Goal: Information Seeking & Learning: Compare options

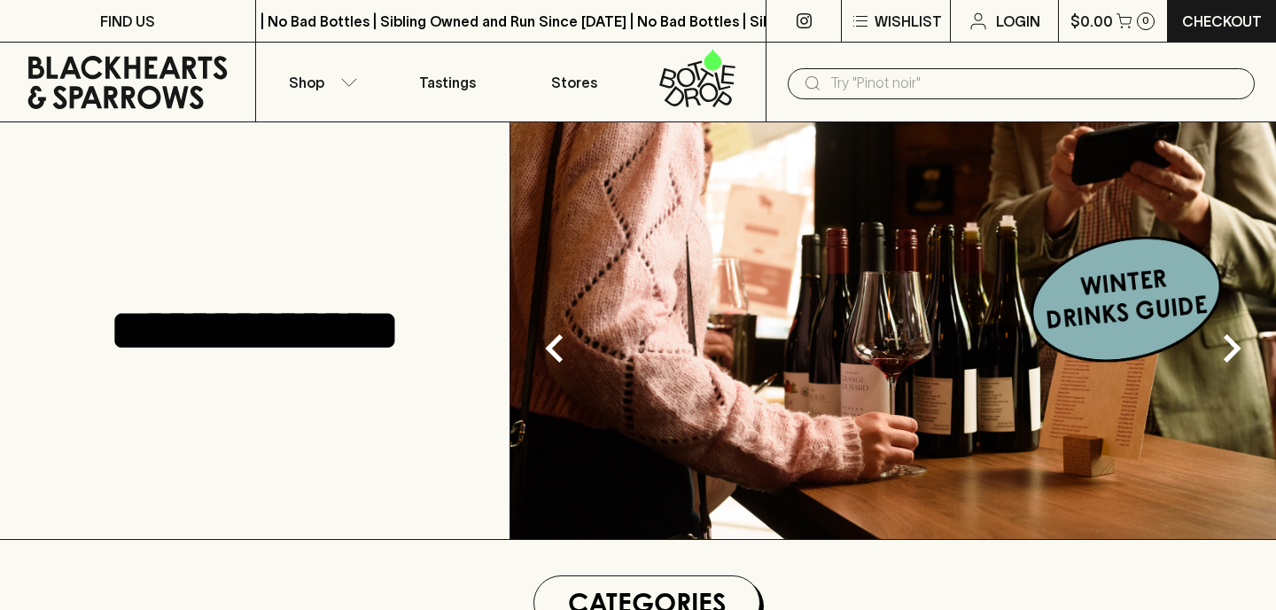
click at [904, 96] on input "text" at bounding box center [1035, 83] width 410 height 28
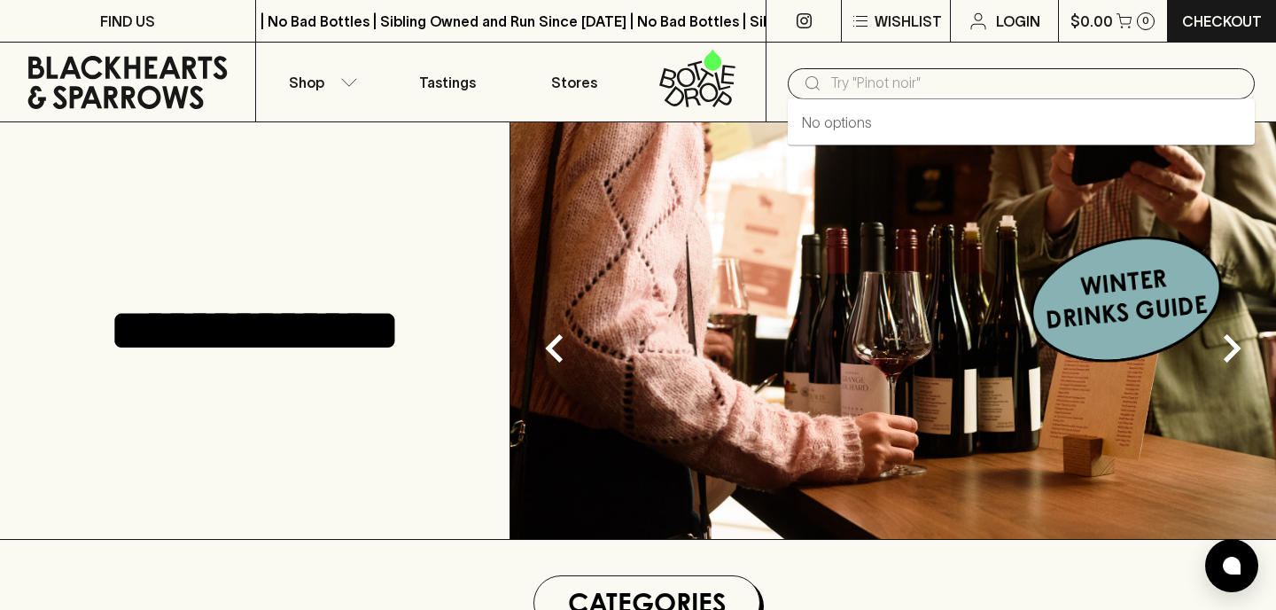
type input "n"
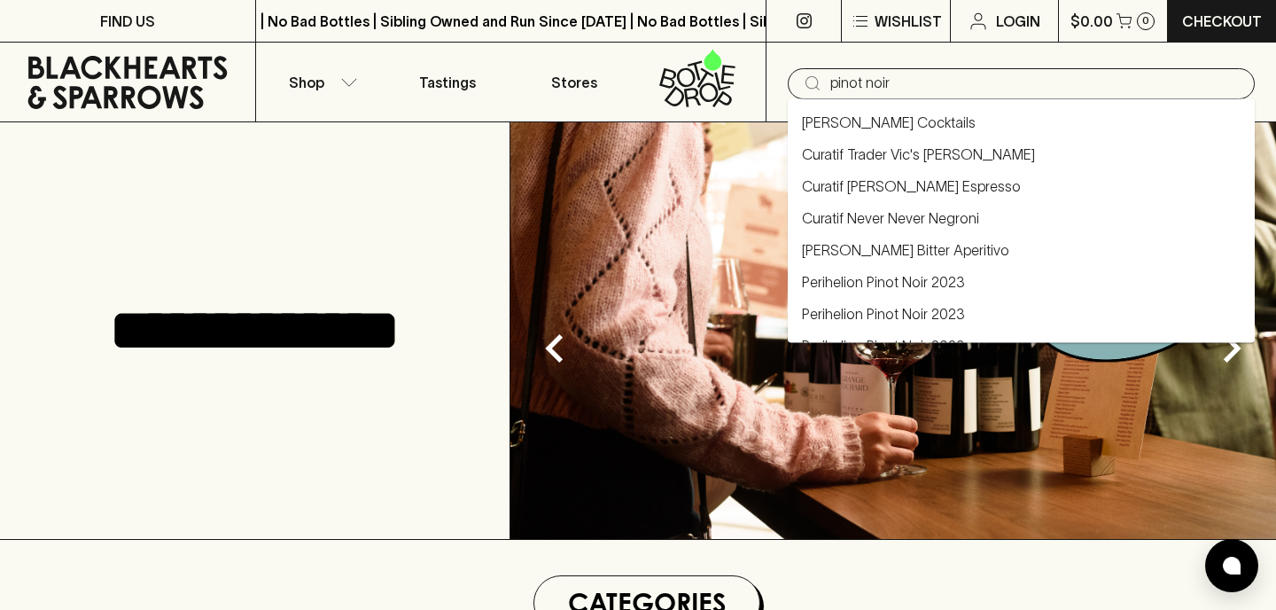
click at [964, 83] on input "pinot noir" at bounding box center [1035, 83] width 410 height 28
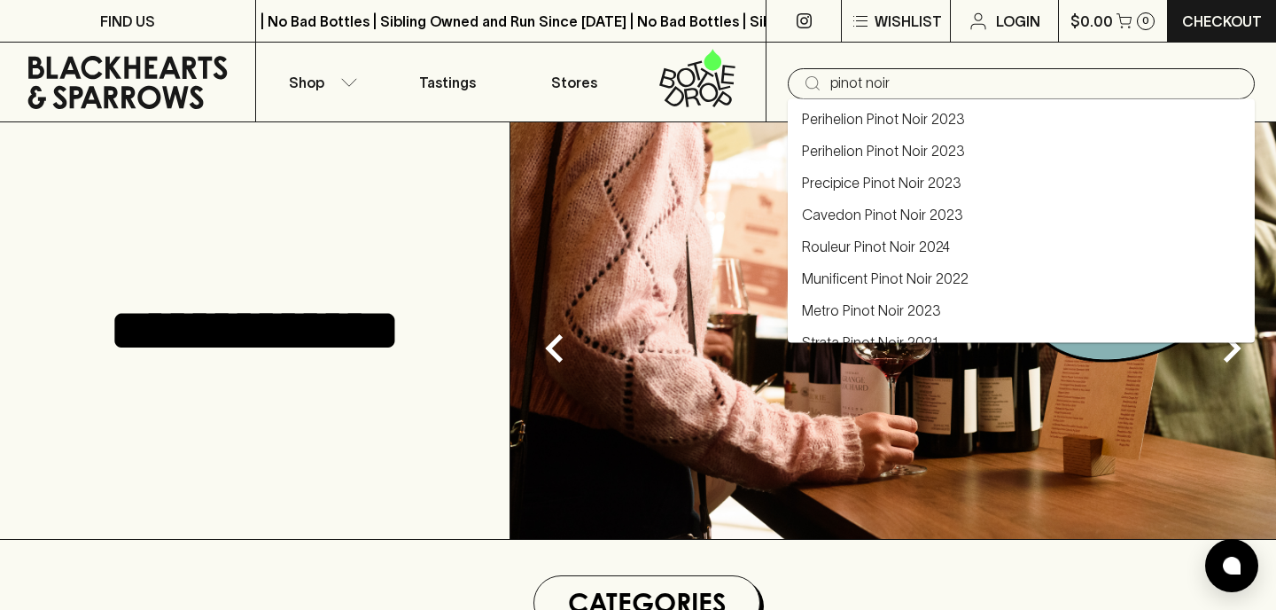
scroll to position [159, 0]
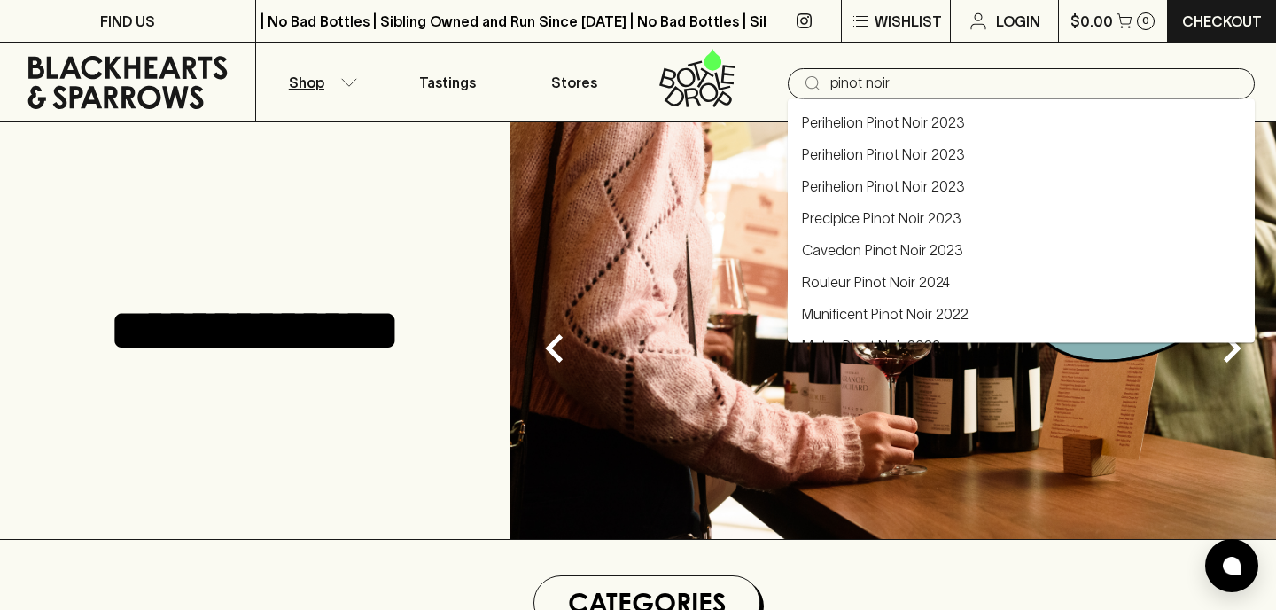
type input "pinot noir"
click at [320, 89] on p "Shop" at bounding box center [306, 82] width 35 height 21
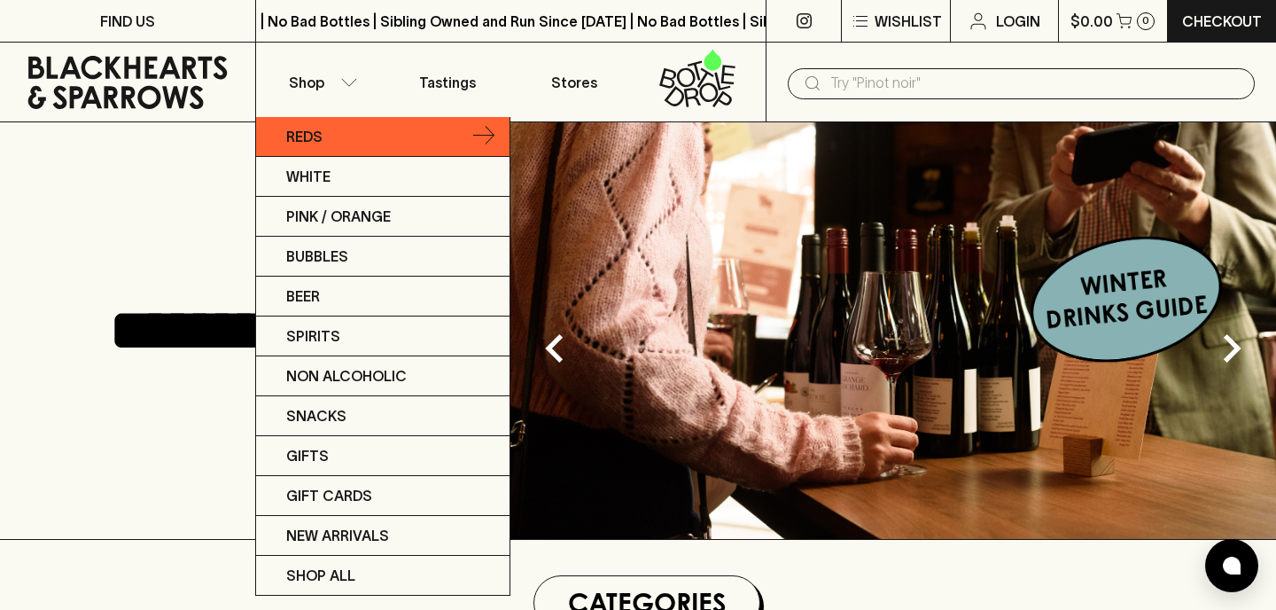
click at [314, 143] on p "Reds" at bounding box center [304, 136] width 36 height 21
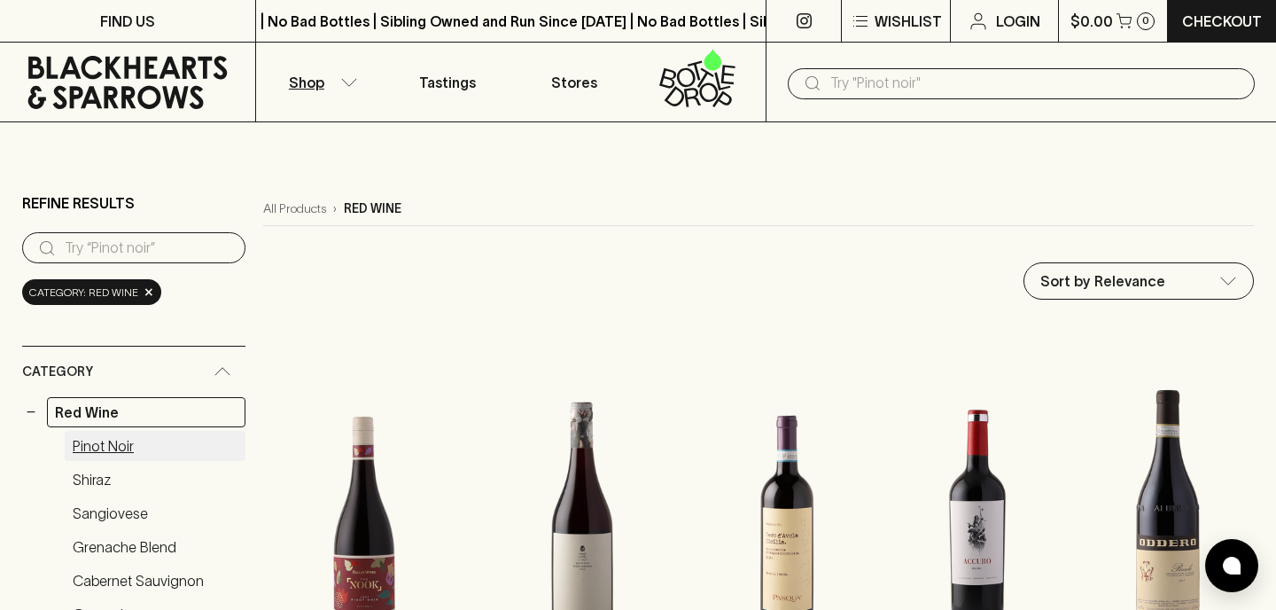
click at [136, 447] on link "Pinot Noir" at bounding box center [155, 446] width 181 height 30
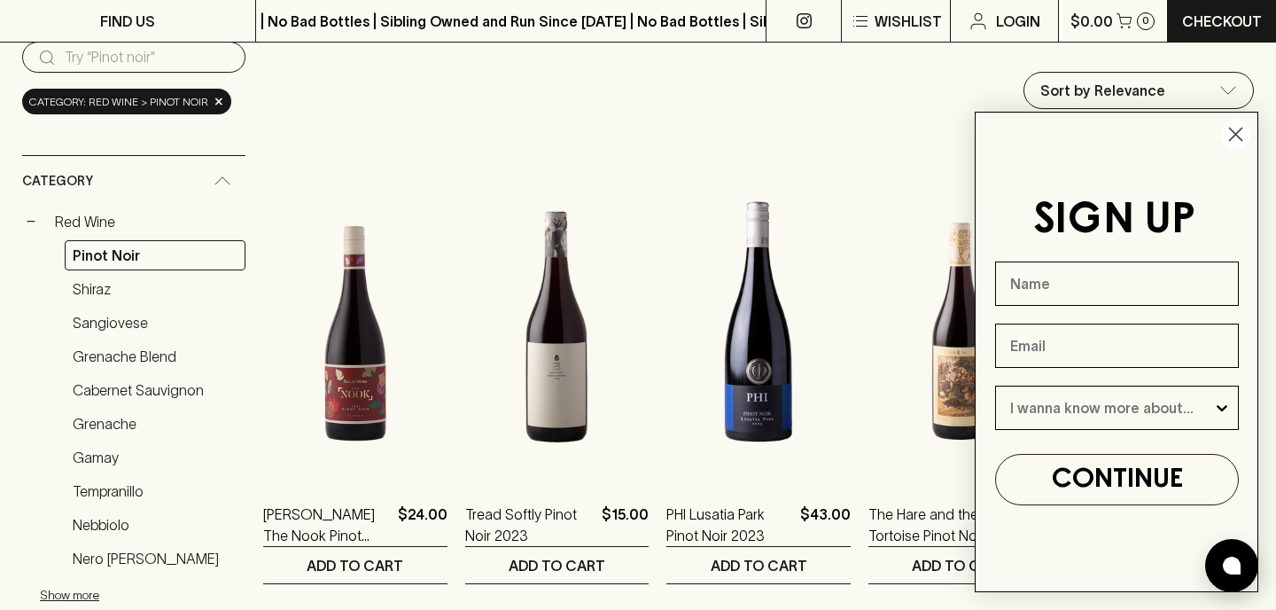
scroll to position [206, 0]
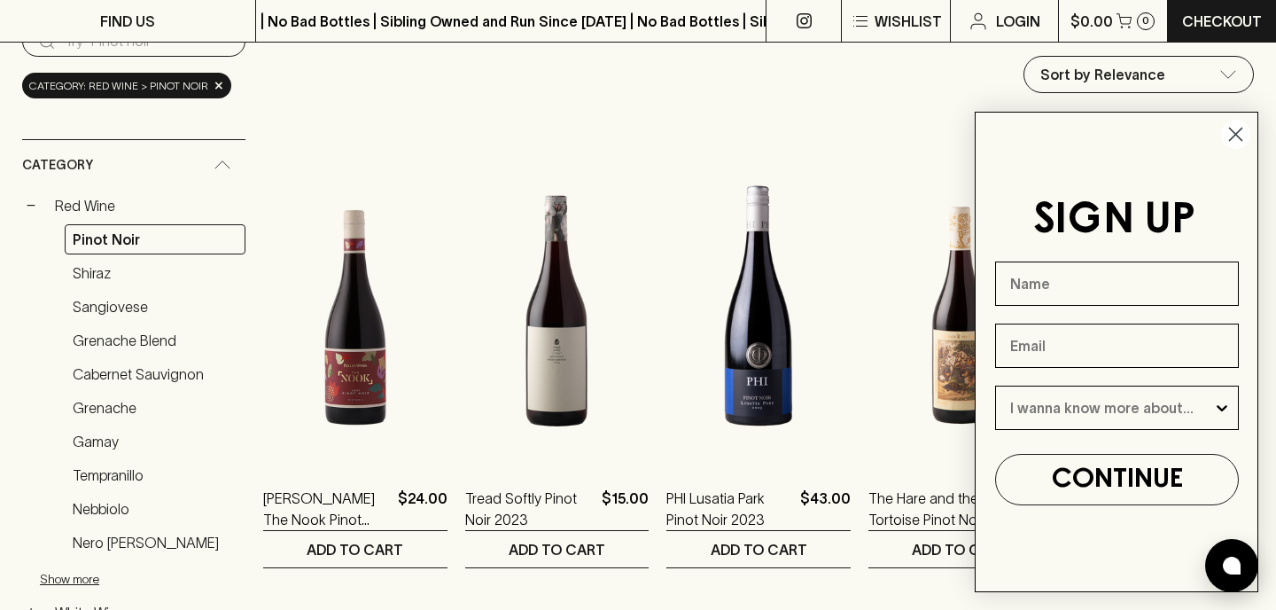
click at [1237, 128] on circle "Close dialog" at bounding box center [1235, 134] width 29 height 29
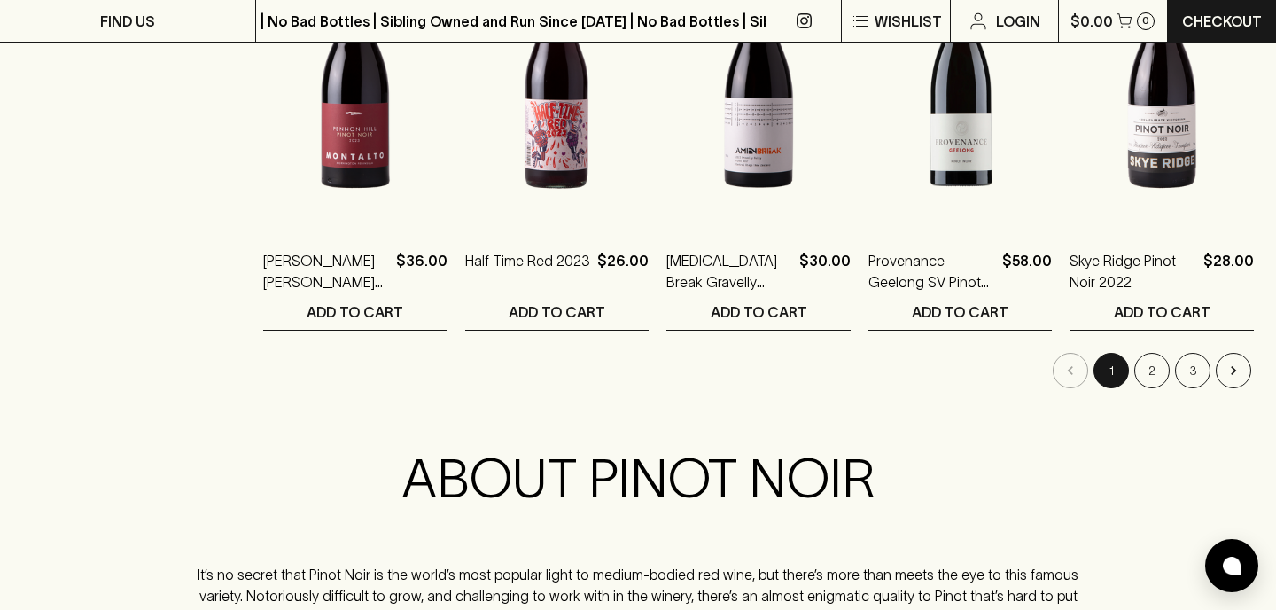
scroll to position [1854, 0]
click at [1149, 362] on button "2" at bounding box center [1151, 371] width 35 height 35
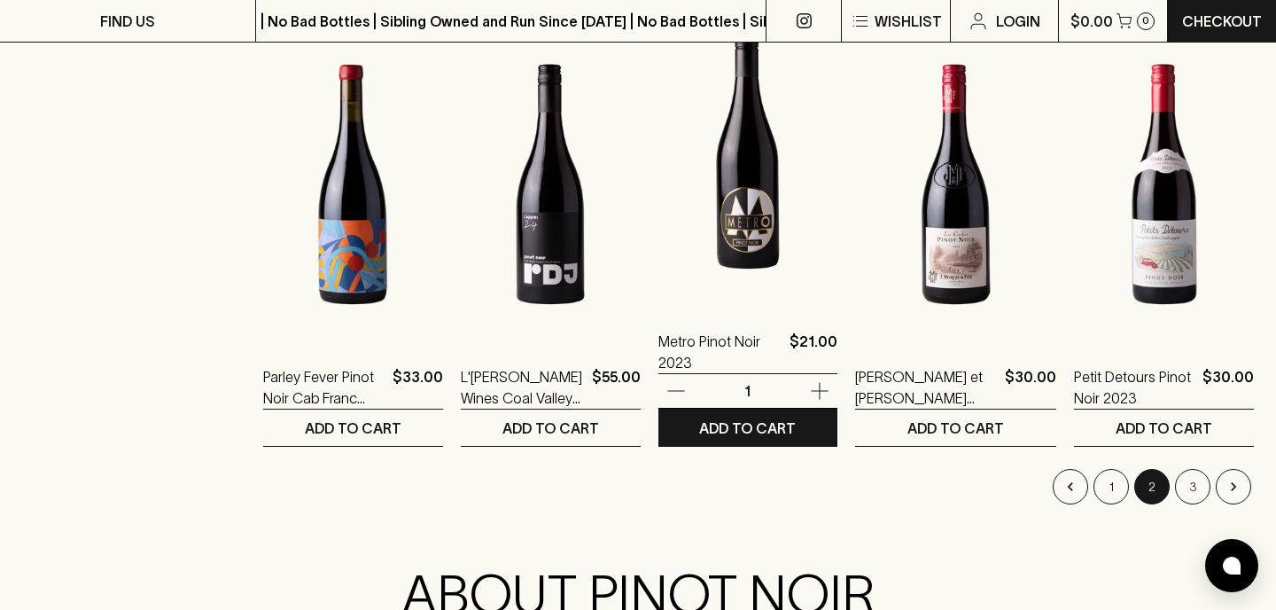
scroll to position [1856, 0]
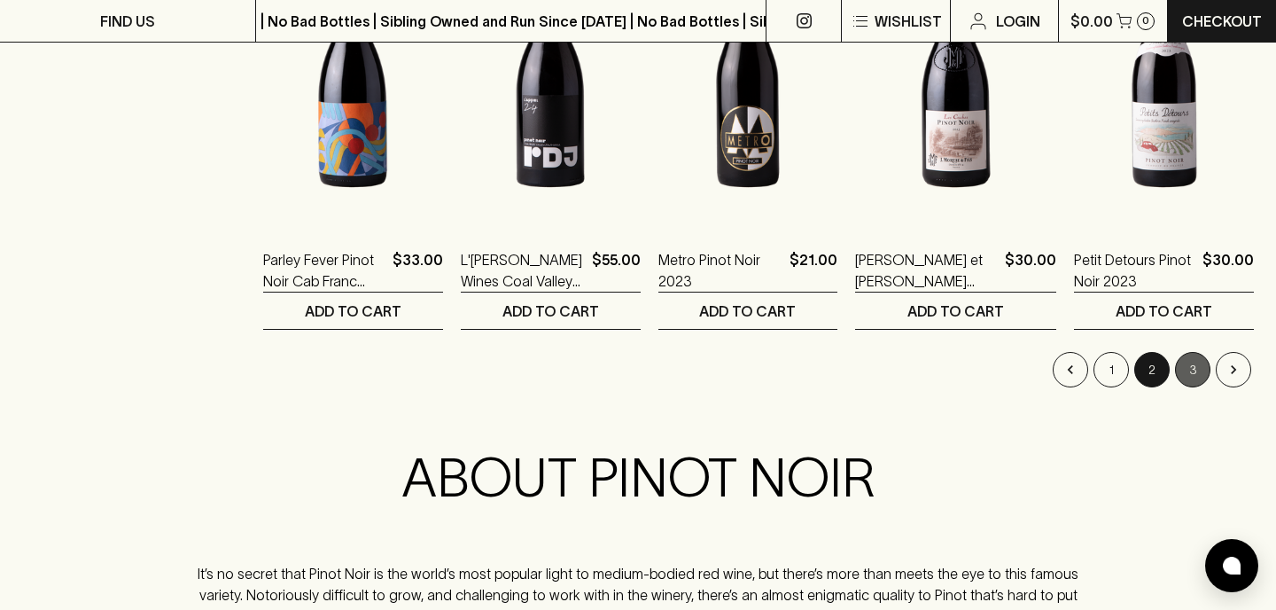
click at [1197, 369] on button "3" at bounding box center [1192, 369] width 35 height 35
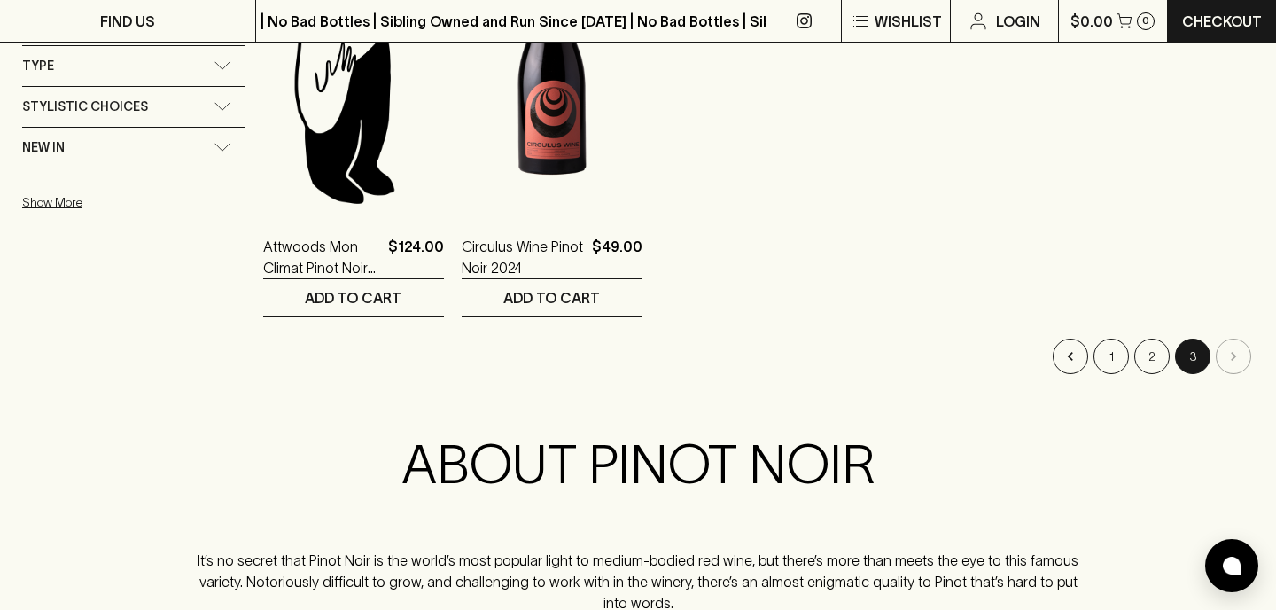
scroll to position [1437, 0]
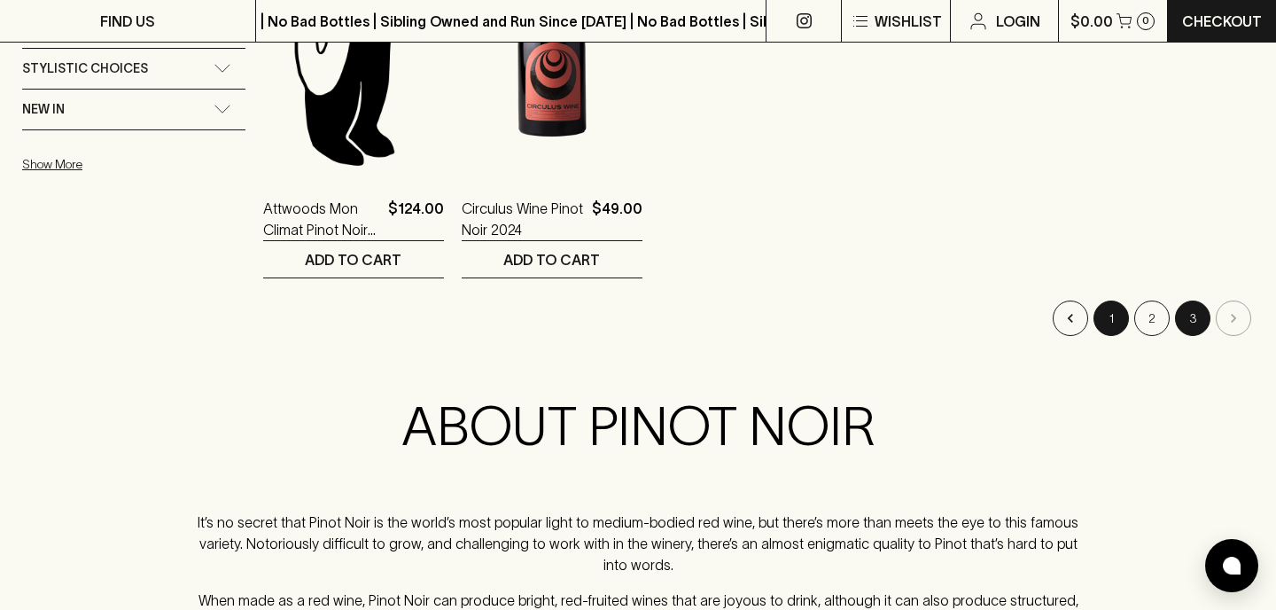
click at [1098, 319] on button "1" at bounding box center [1110, 317] width 35 height 35
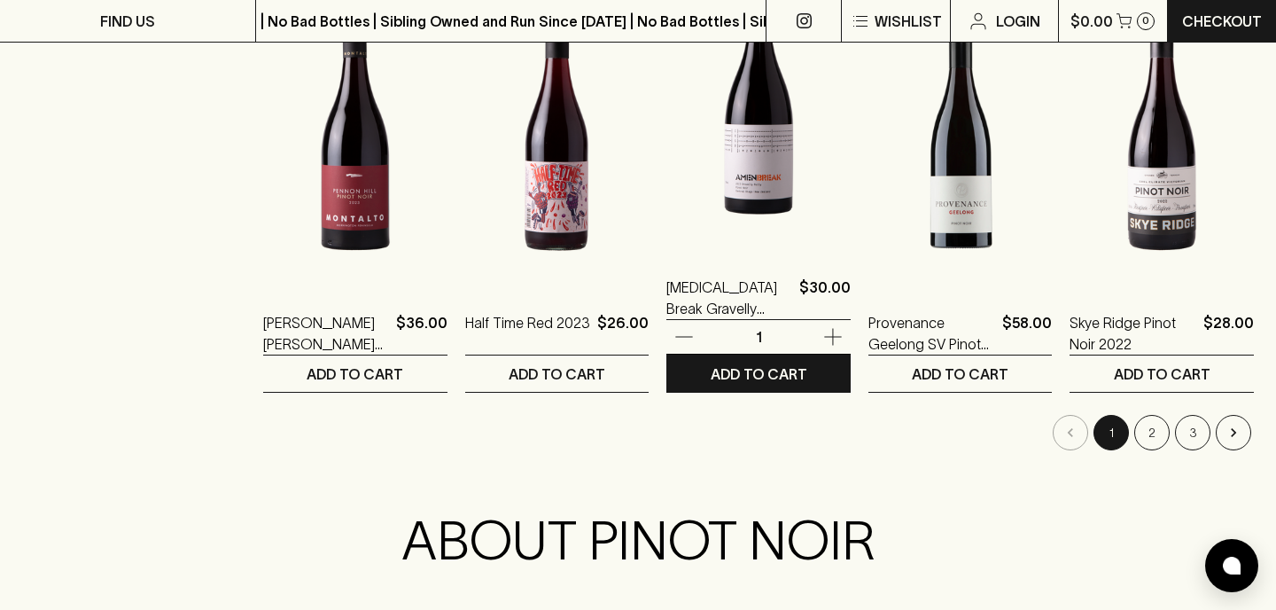
scroll to position [1802, 0]
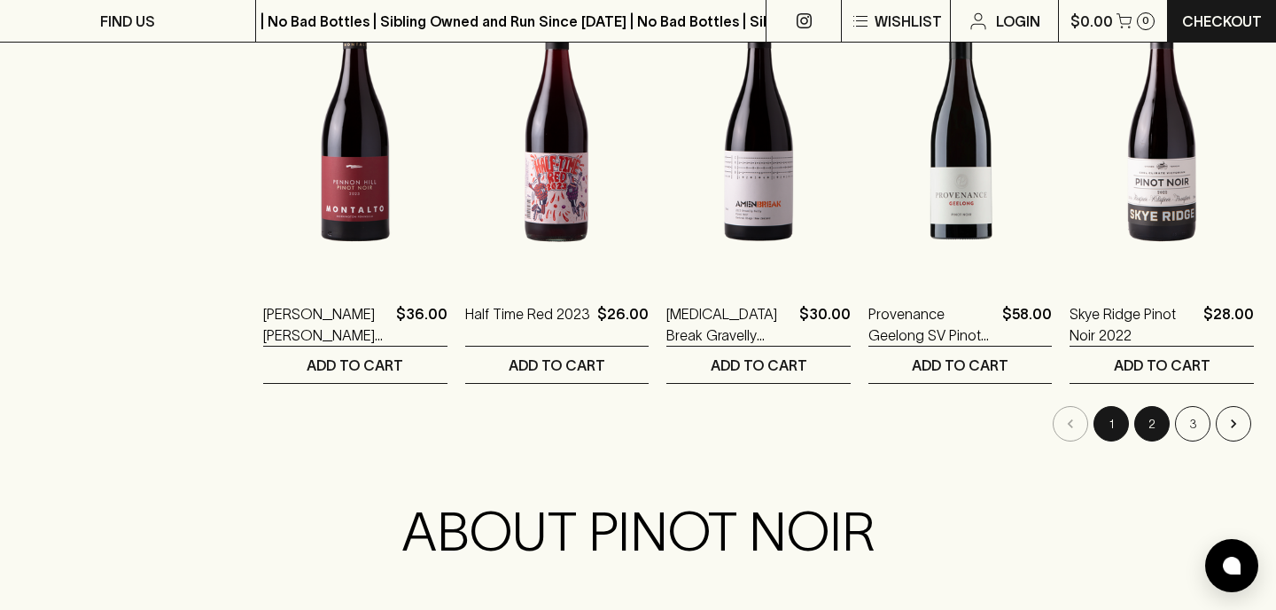
click at [1146, 417] on button "2" at bounding box center [1151, 423] width 35 height 35
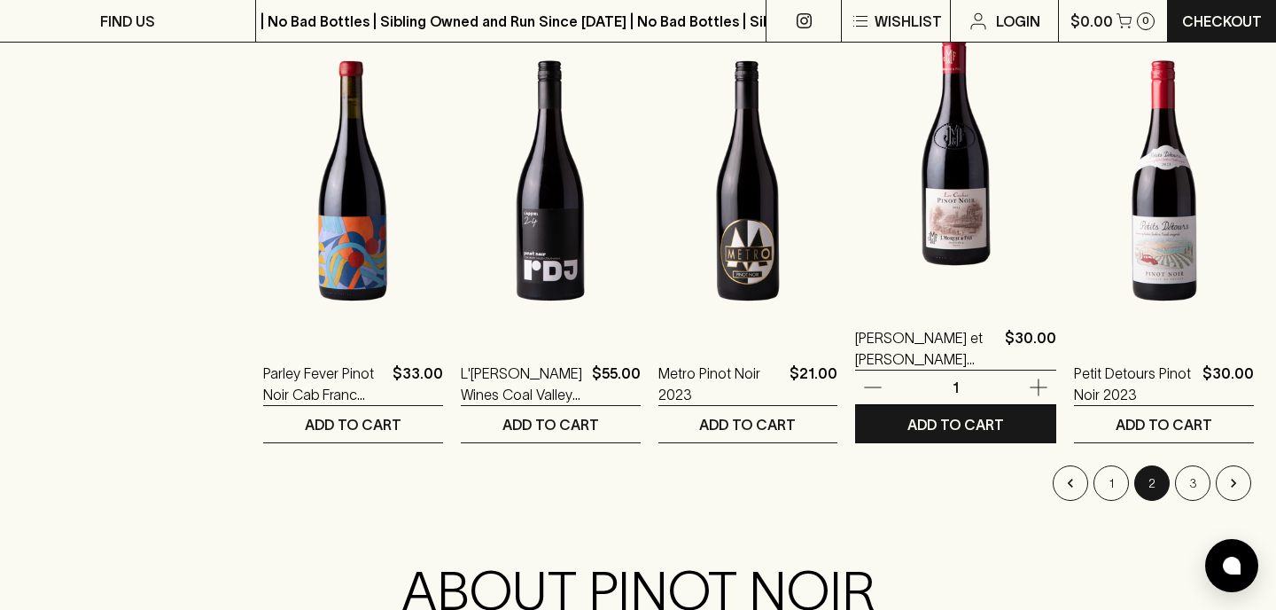
scroll to position [1744, 0]
click at [895, 357] on p "[PERSON_NAME] et [PERSON_NAME] Coches Pinot Noir 2023" at bounding box center [926, 347] width 143 height 43
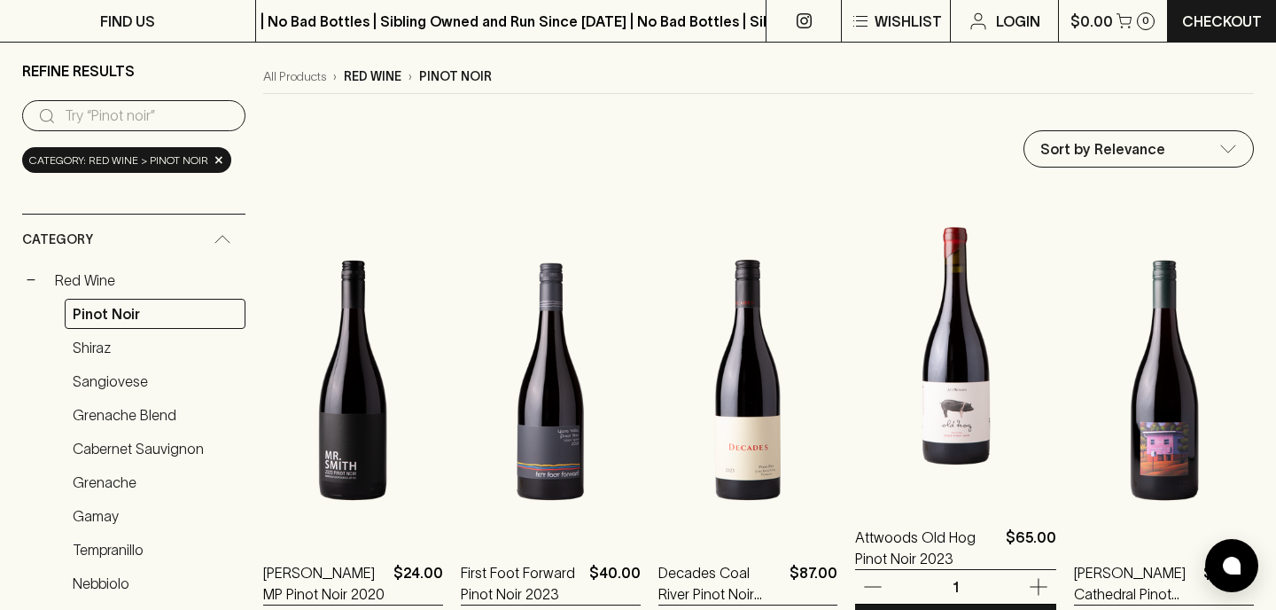
scroll to position [190, 0]
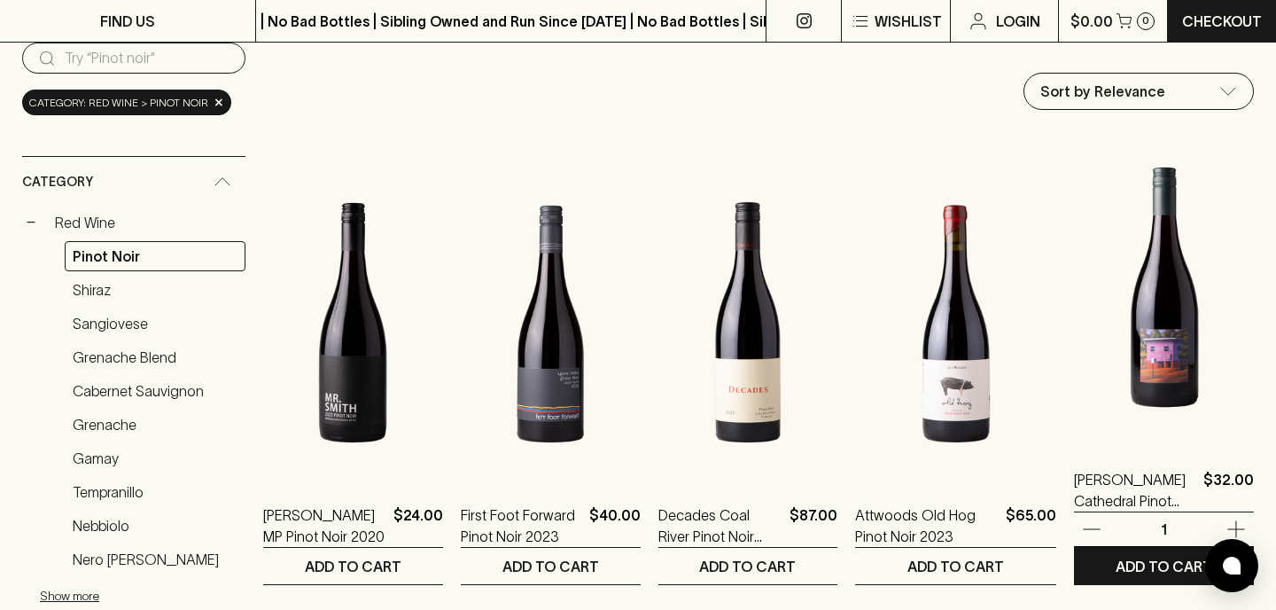
click at [1128, 359] on img at bounding box center [1164, 287] width 180 height 310
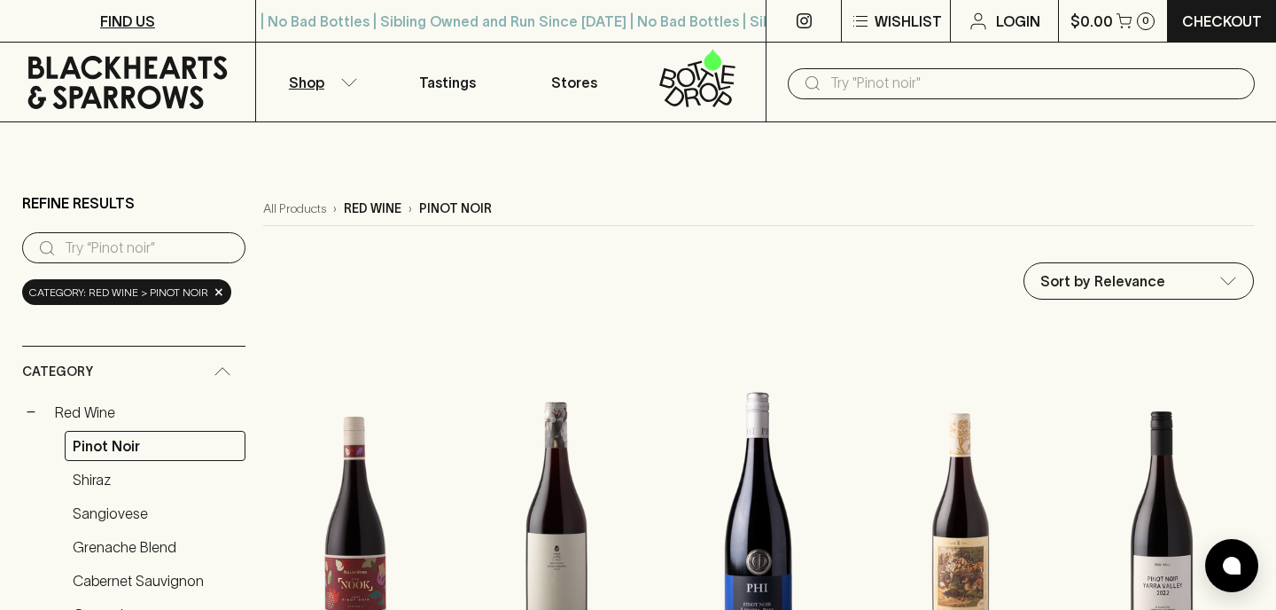
click at [192, 20] on link "FIND US" at bounding box center [127, 21] width 255 height 42
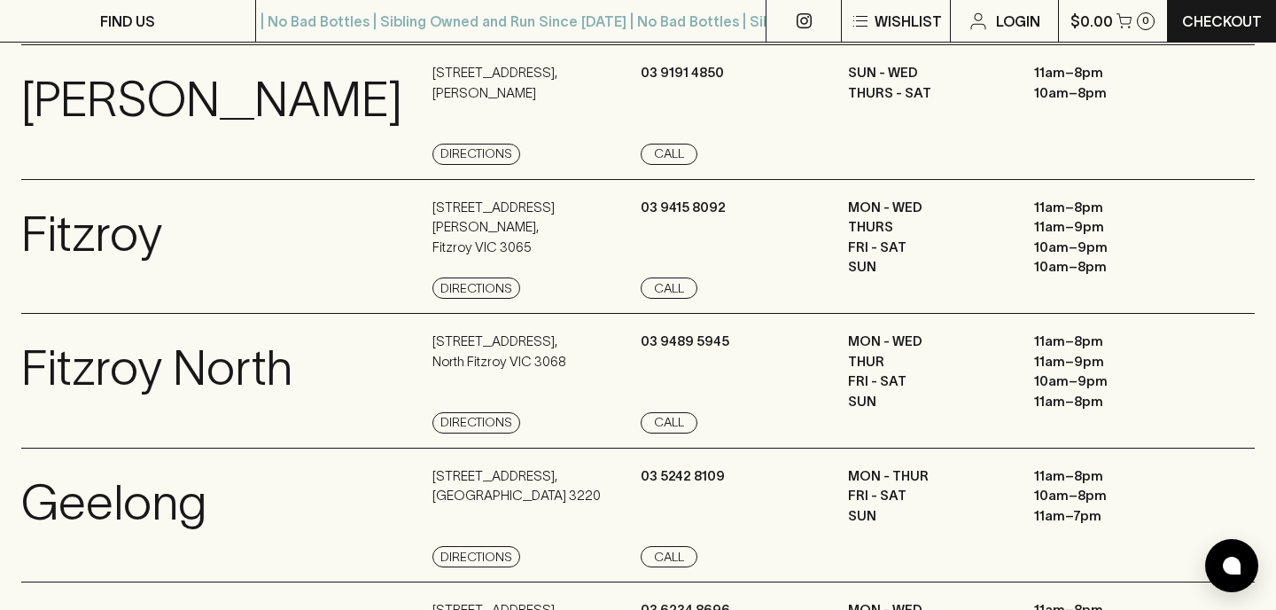
scroll to position [983, 0]
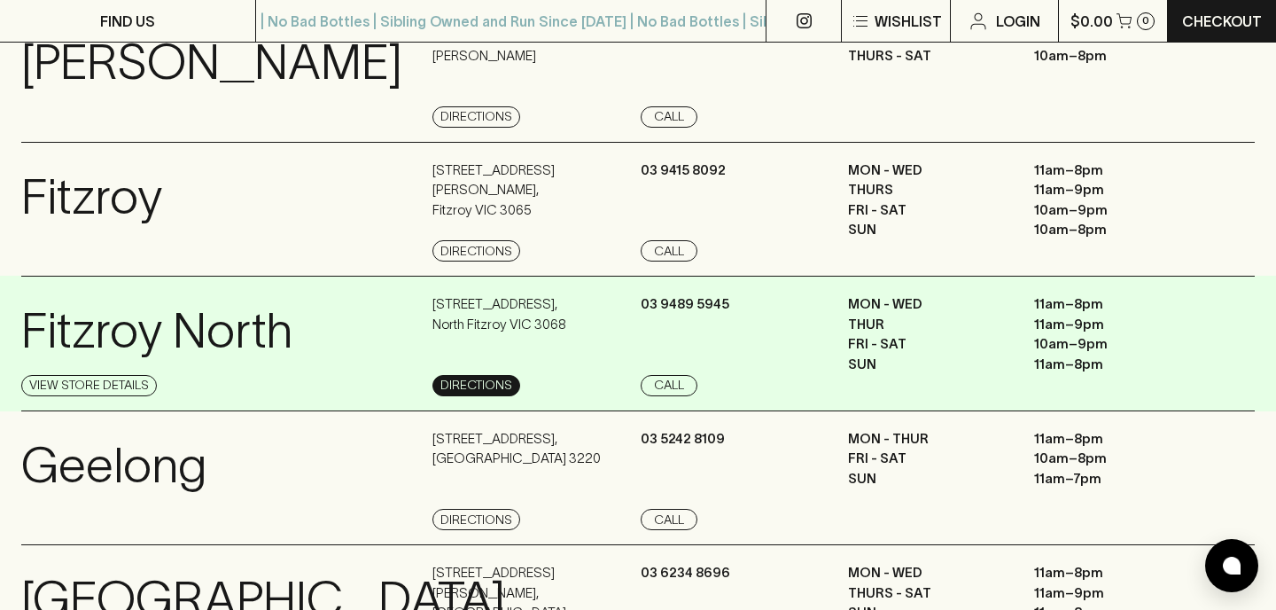
click at [463, 396] on link "Directions" at bounding box center [476, 385] width 88 height 21
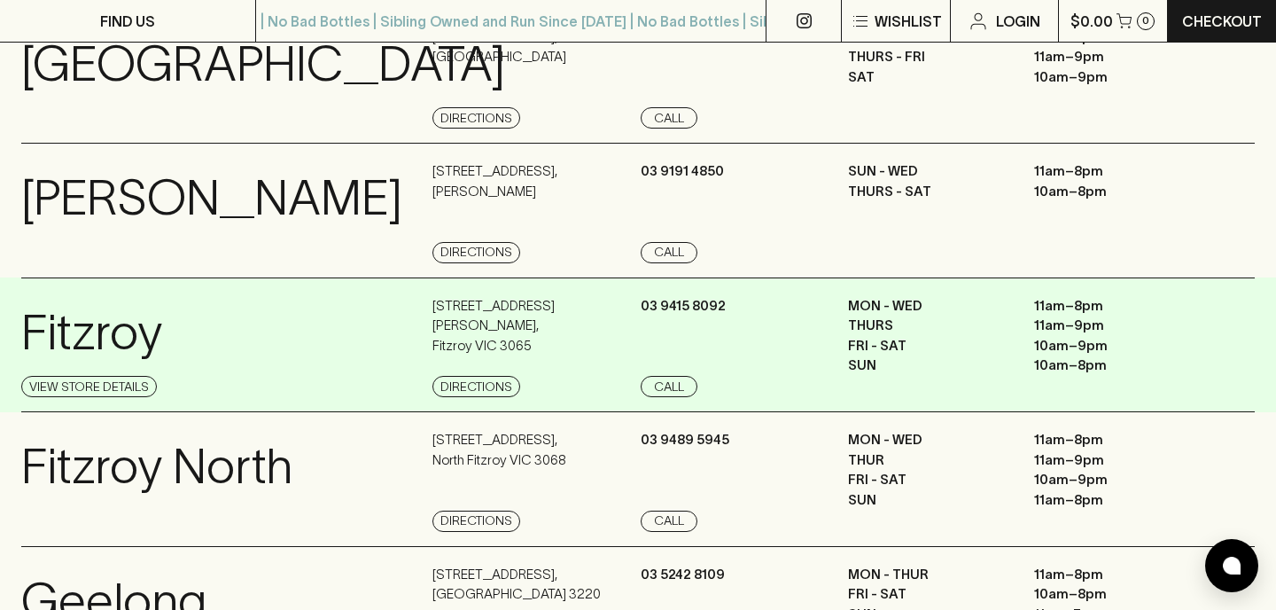
scroll to position [0, 0]
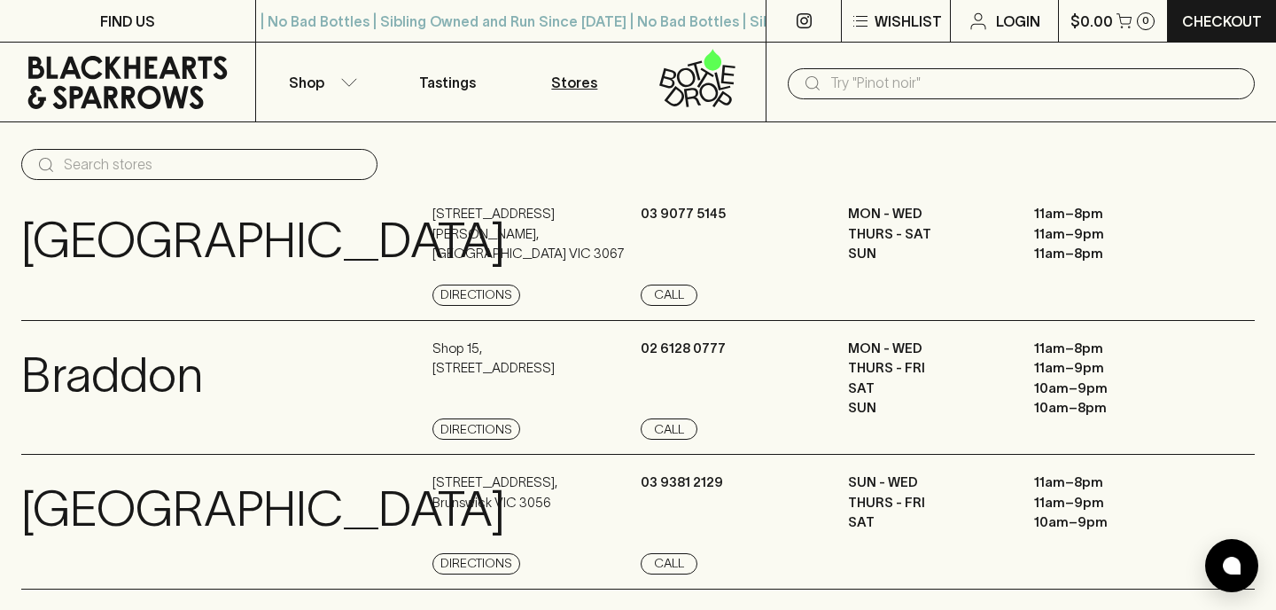
click at [874, 95] on input "text" at bounding box center [1035, 83] width 410 height 28
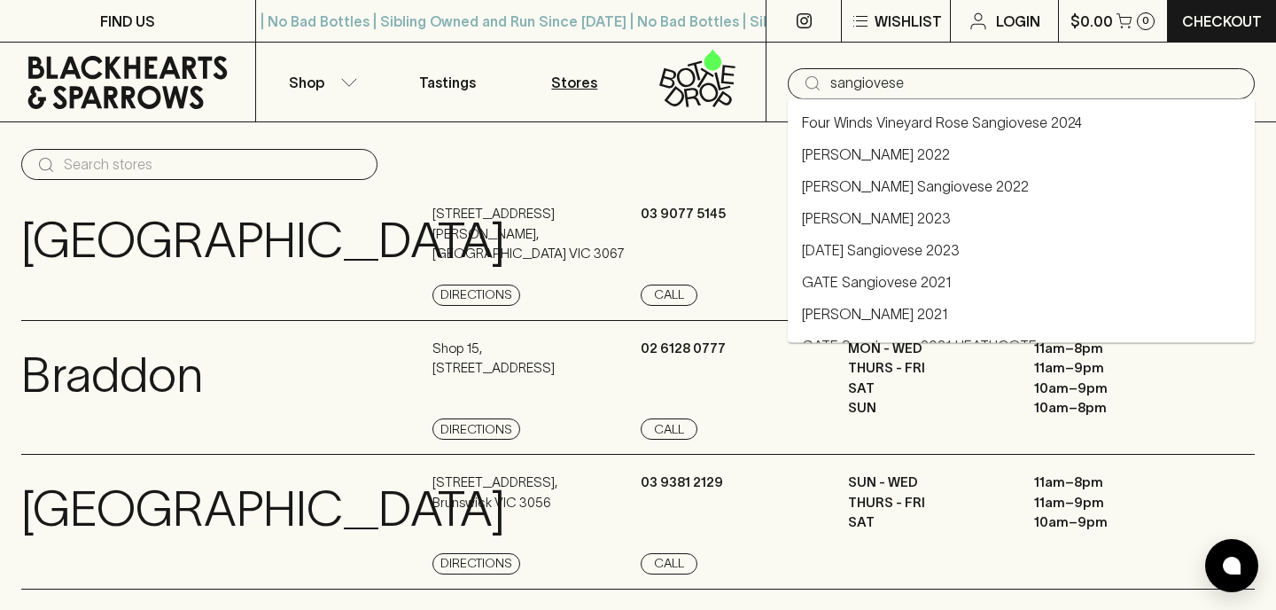
type input "sangiovese"
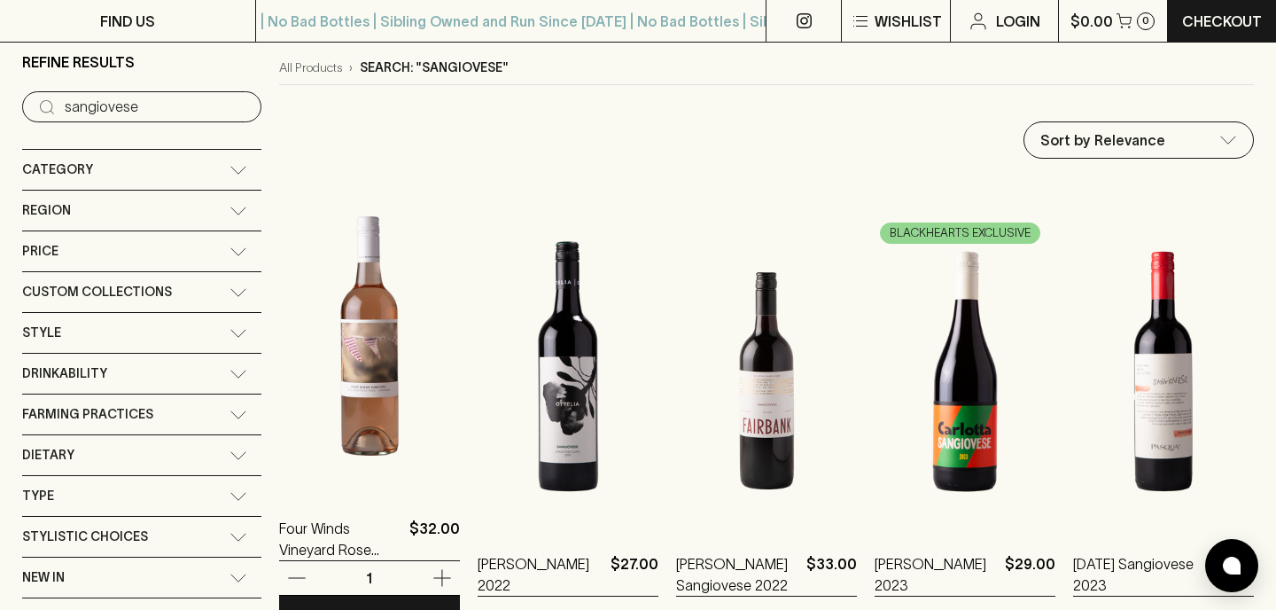
scroll to position [137, 0]
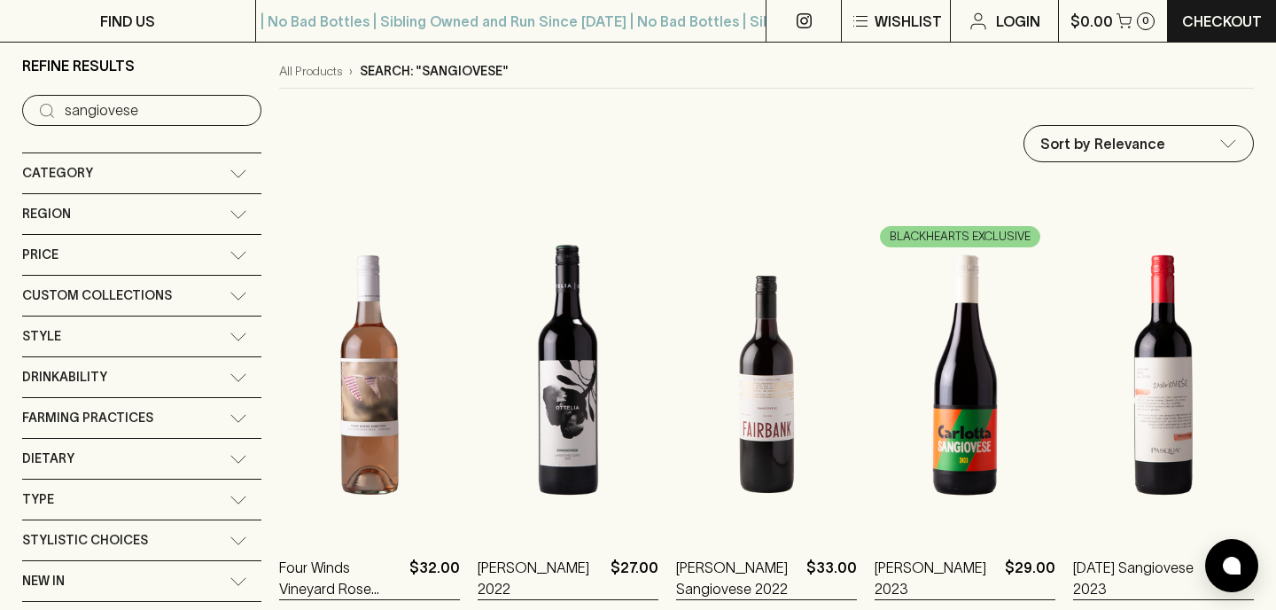
click at [183, 176] on div "Category" at bounding box center [125, 173] width 207 height 22
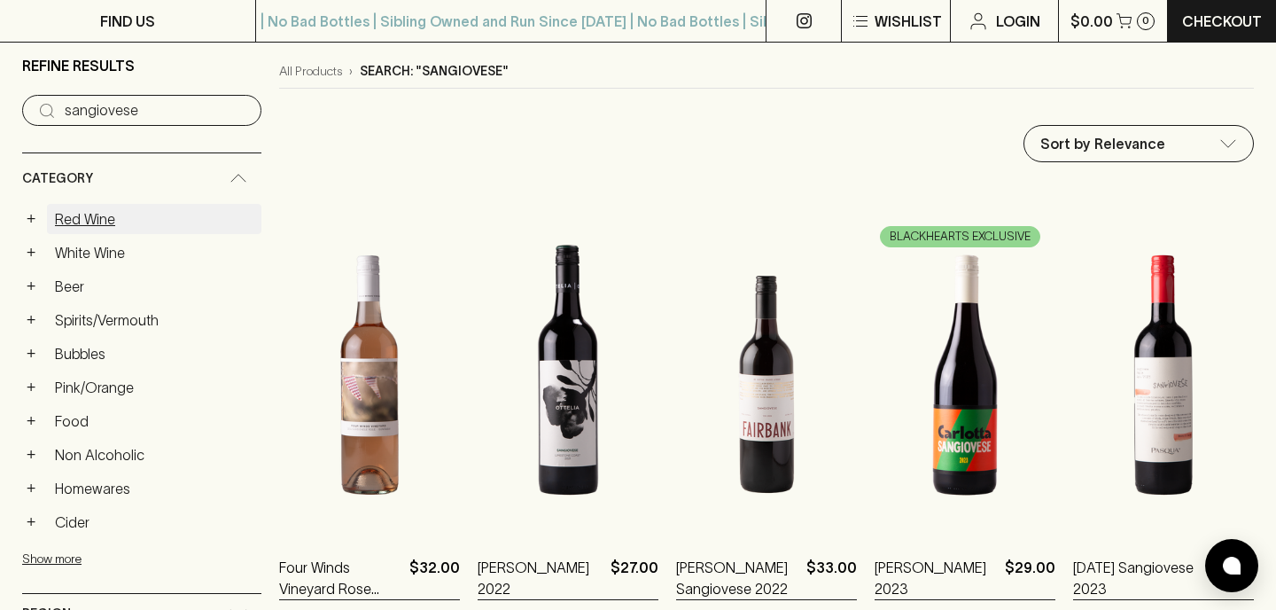
click at [81, 214] on link "Red Wine" at bounding box center [154, 219] width 214 height 30
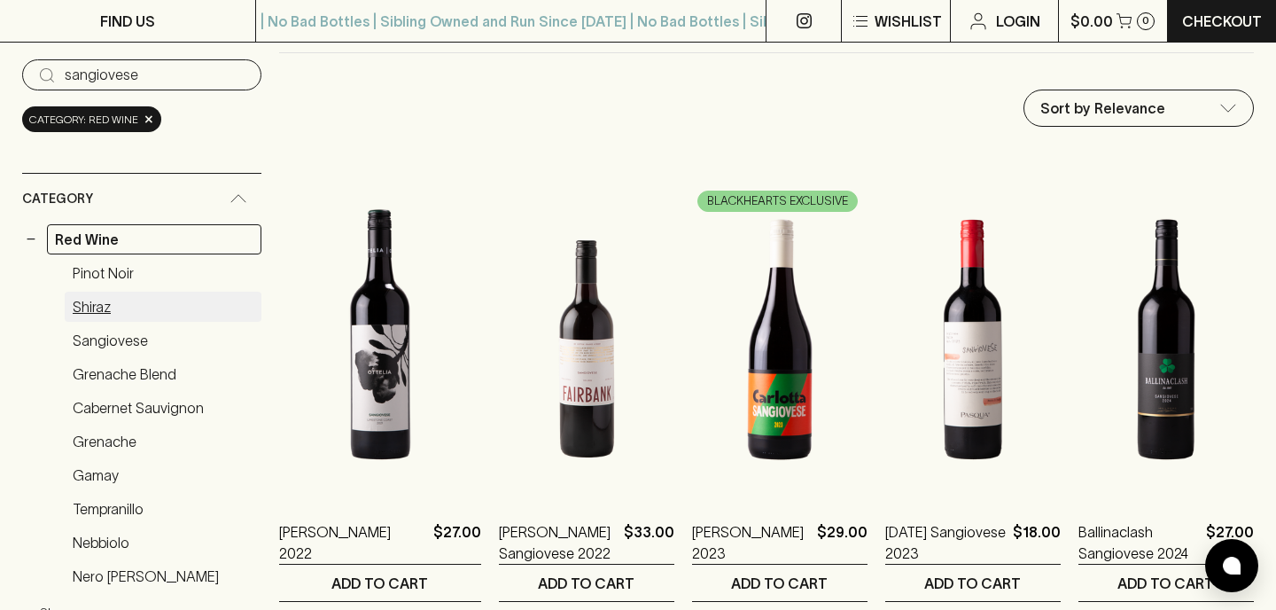
scroll to position [175, 0]
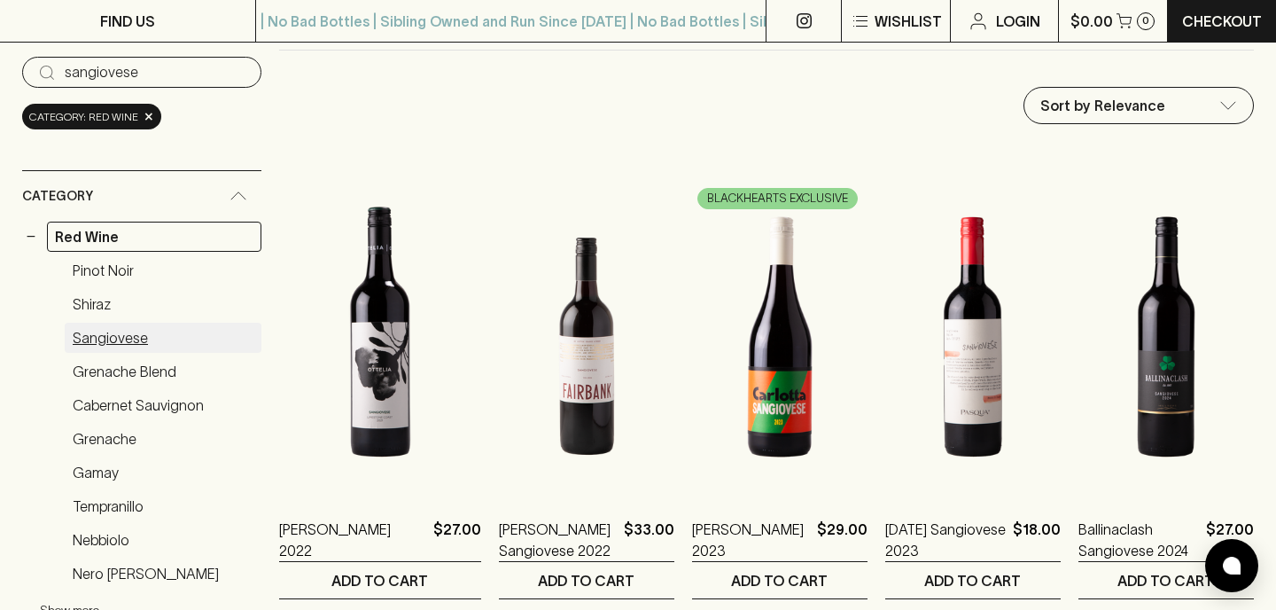
click at [143, 339] on link "Sangiovese" at bounding box center [163, 338] width 197 height 30
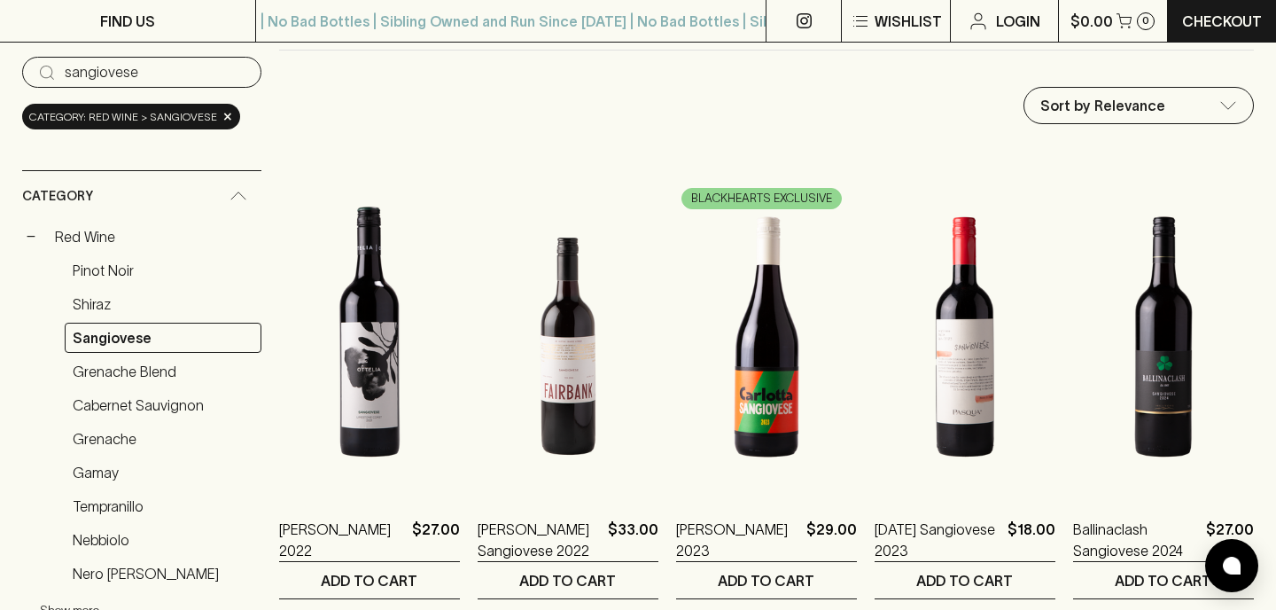
scroll to position [167, 0]
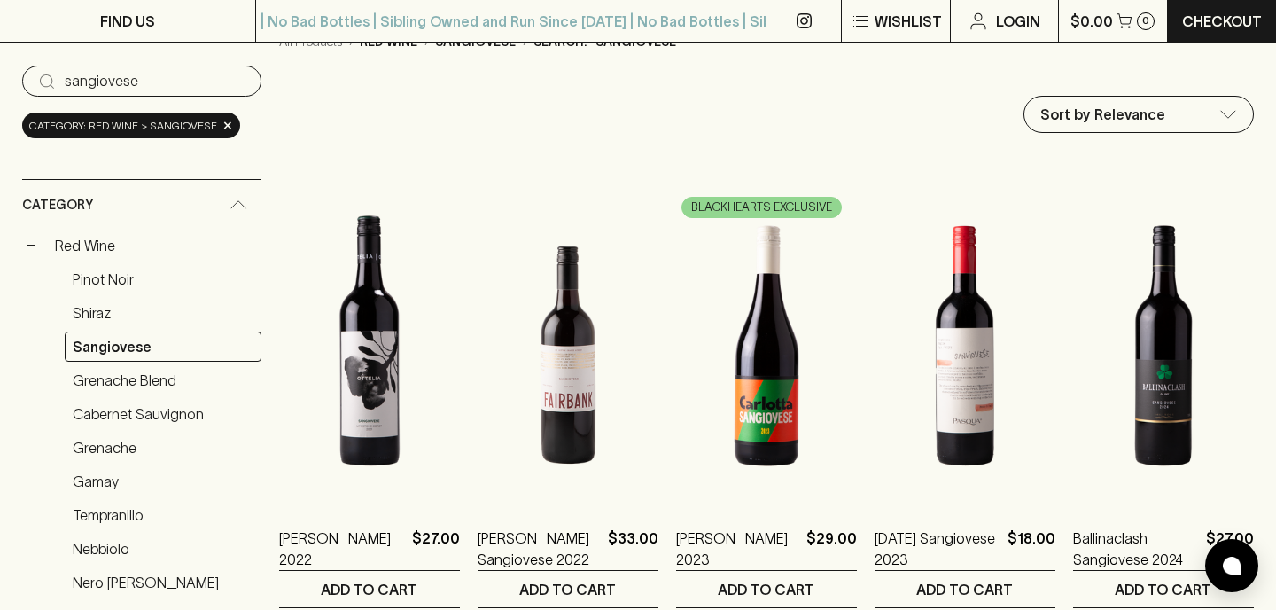
drag, startPoint x: 190, startPoint y: 76, endPoint x: 19, endPoint y: 77, distance: 171.0
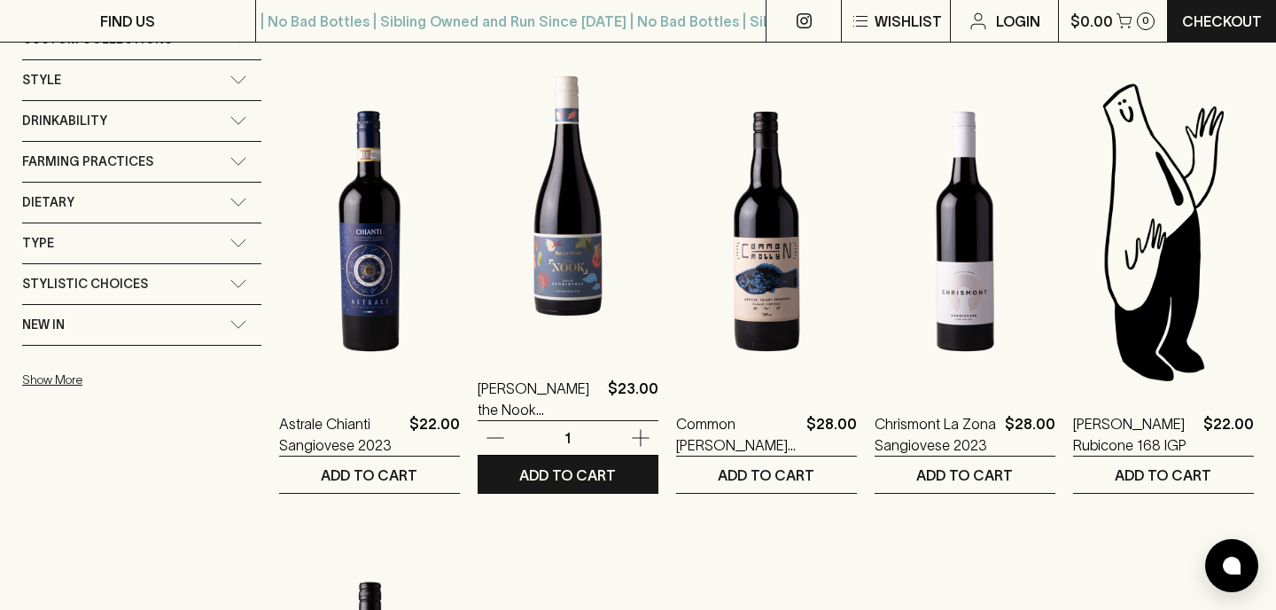
scroll to position [1224, 0]
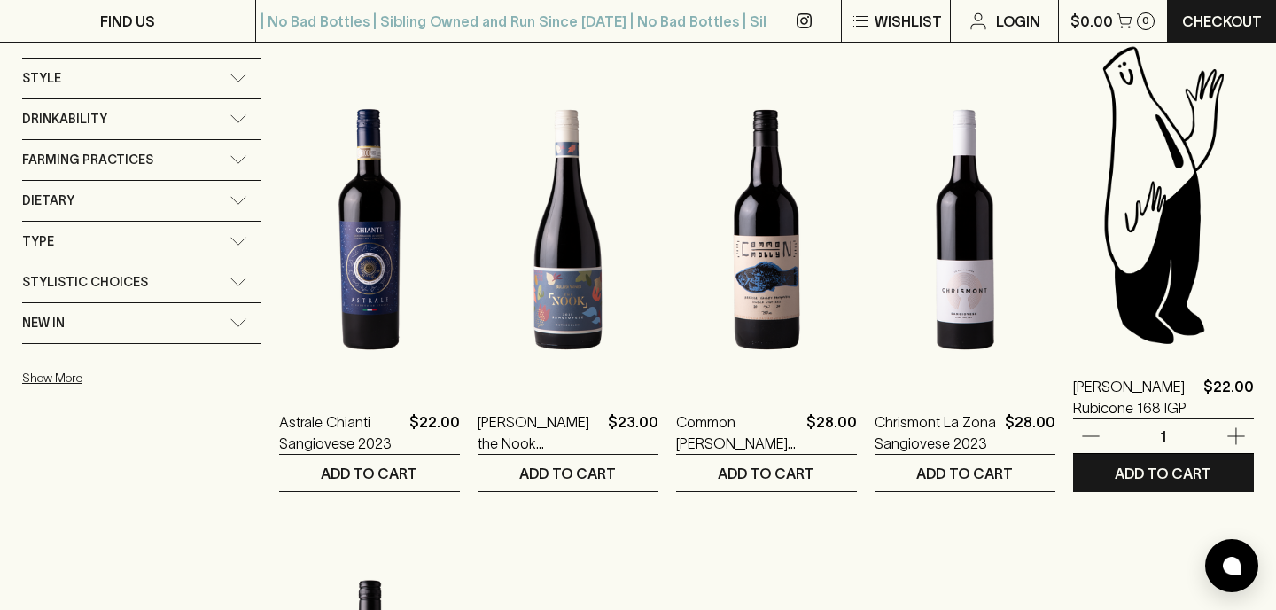
click at [1136, 231] on img at bounding box center [1163, 194] width 181 height 310
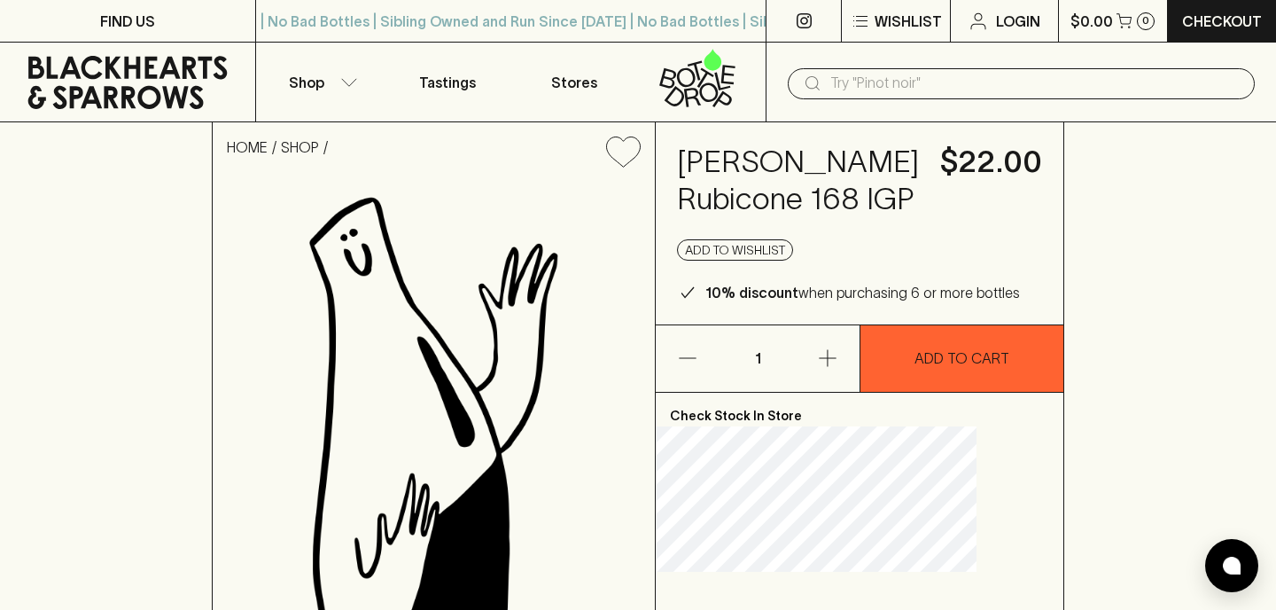
click at [655, 327] on img at bounding box center [434, 500] width 442 height 636
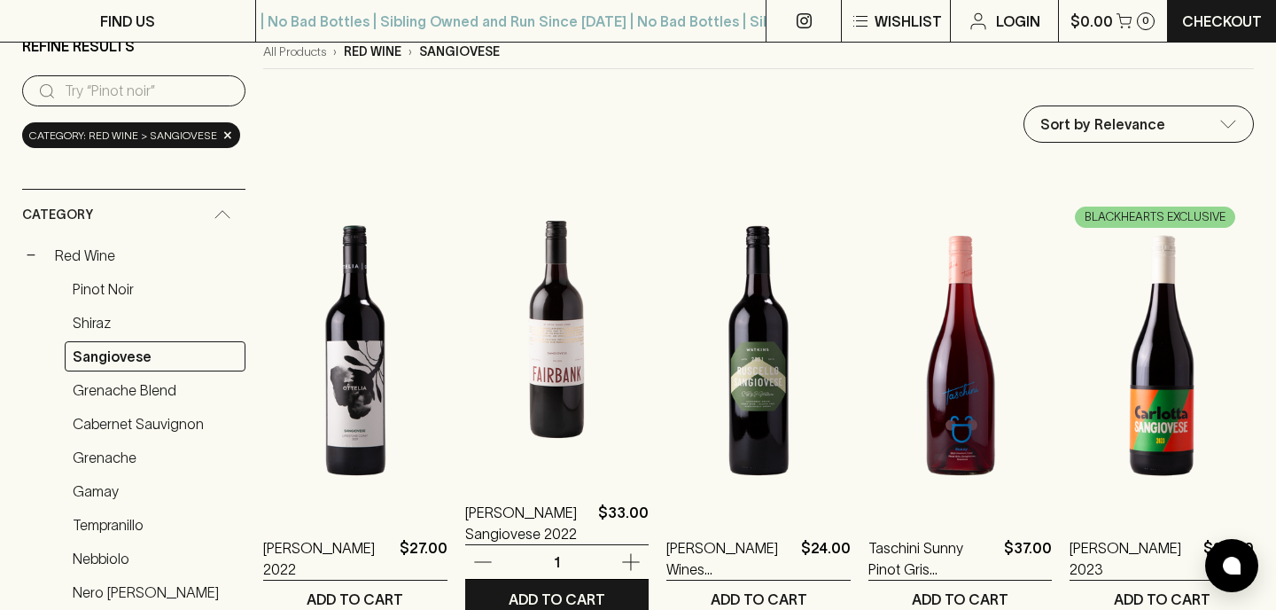
scroll to position [159, 0]
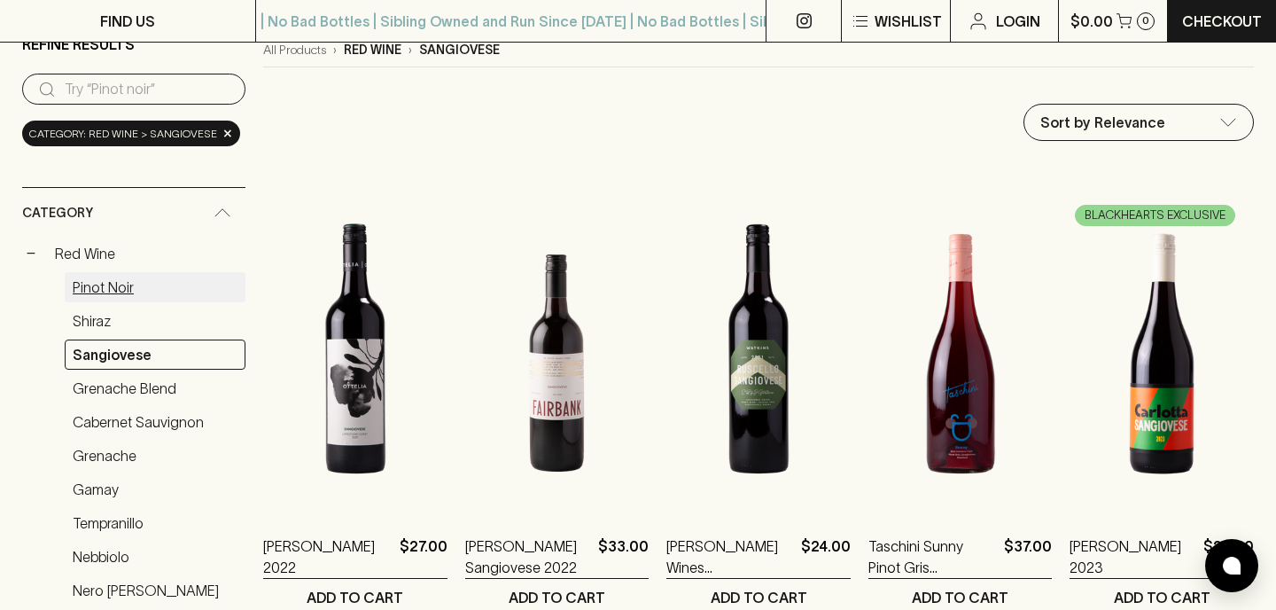
click at [127, 277] on link "Pinot Noir" at bounding box center [155, 287] width 181 height 30
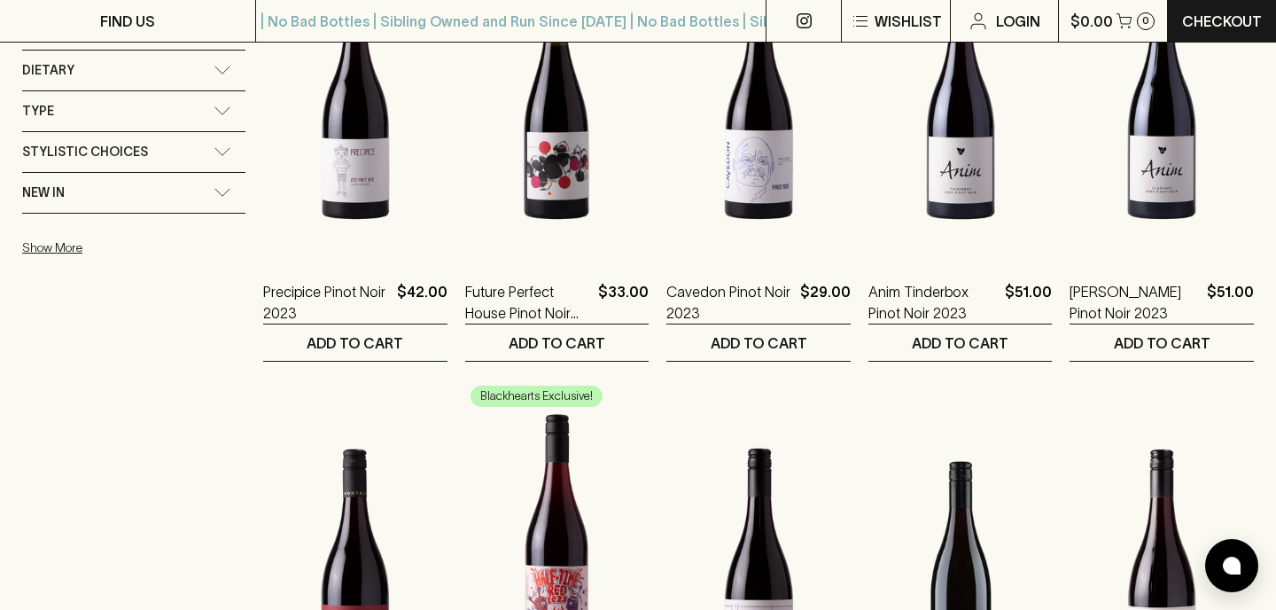
scroll to position [1254, 0]
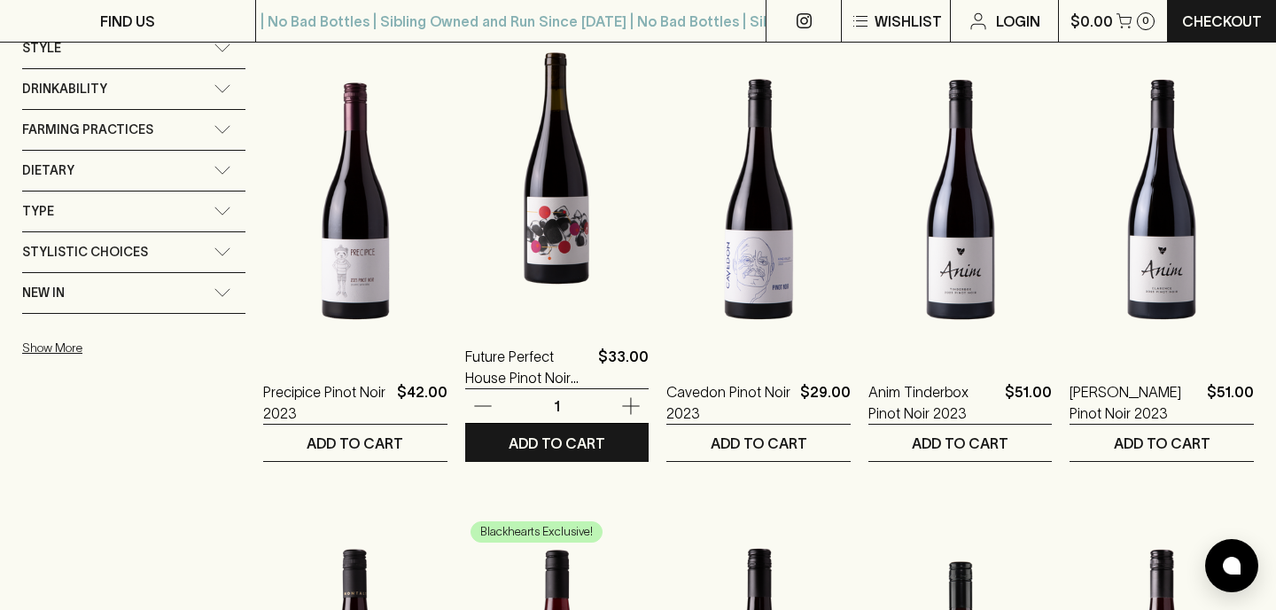
click at [540, 221] on img at bounding box center [557, 164] width 184 height 310
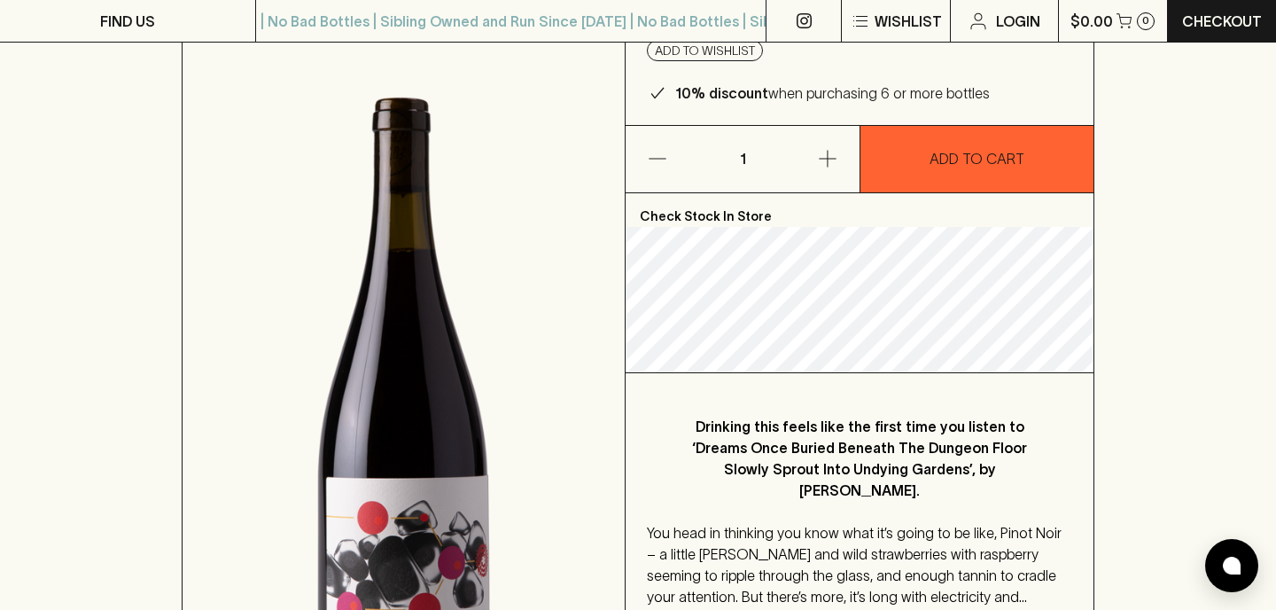
scroll to position [206, 0]
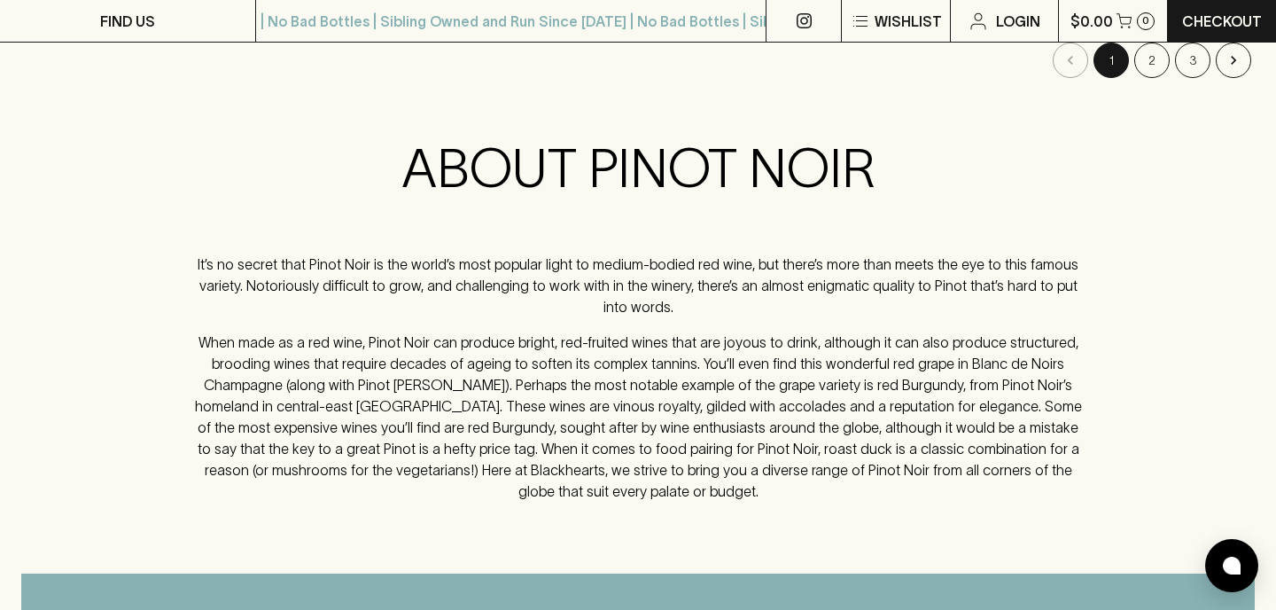
scroll to position [2166, 0]
